Goal: Check status: Check status

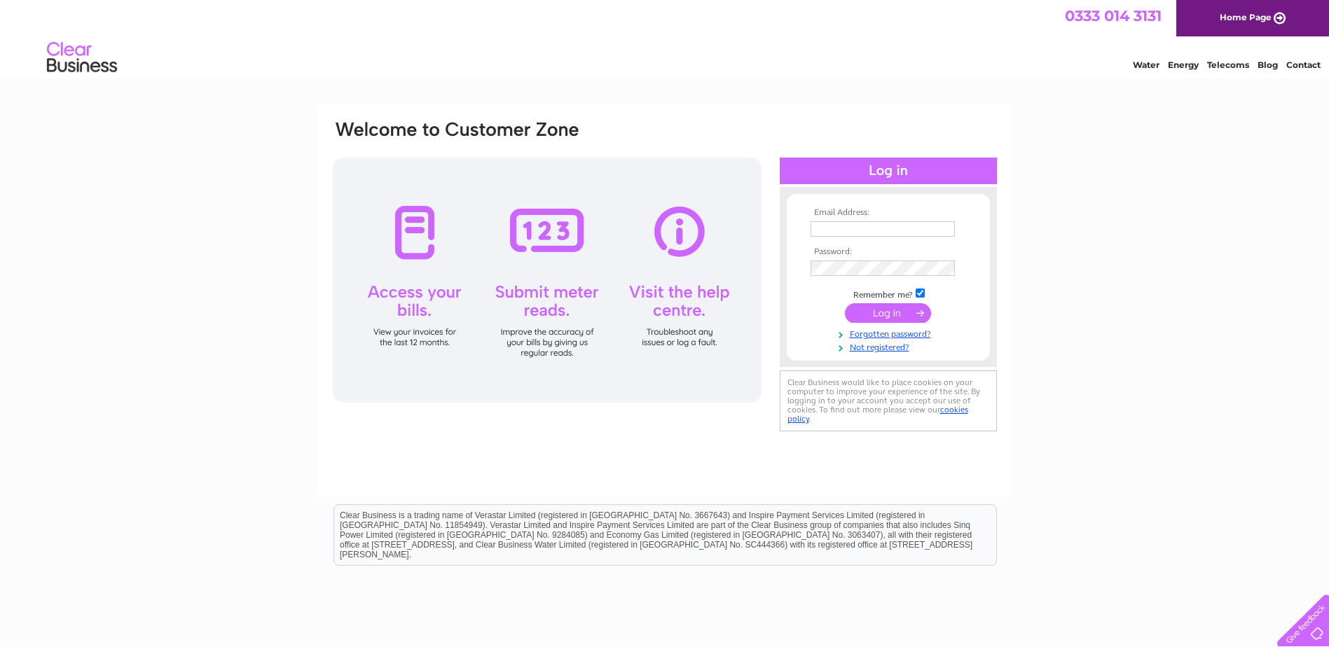
type input "[EMAIL_ADDRESS][DOMAIN_NAME]"
click at [885, 312] on input "submit" at bounding box center [888, 313] width 86 height 20
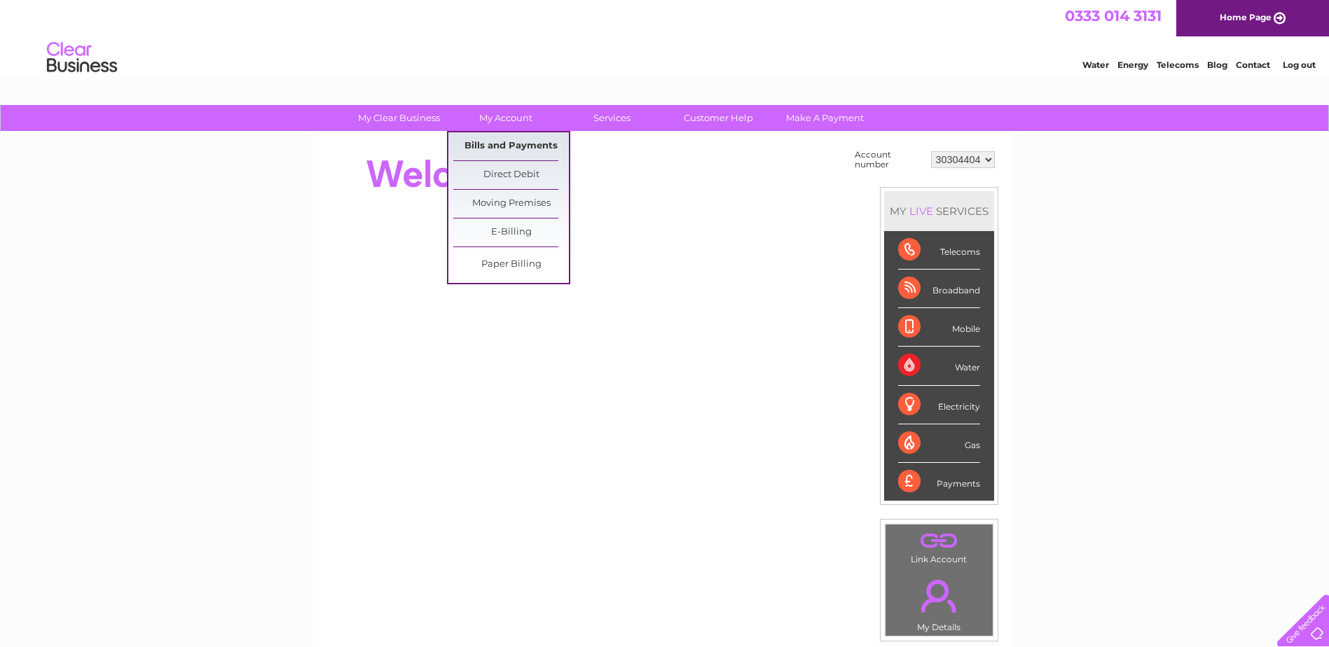
click at [509, 141] on link "Bills and Payments" at bounding box center [511, 146] width 116 height 28
click at [503, 147] on link "Bills and Payments" at bounding box center [511, 146] width 116 height 28
